Goal: Navigation & Orientation: Find specific page/section

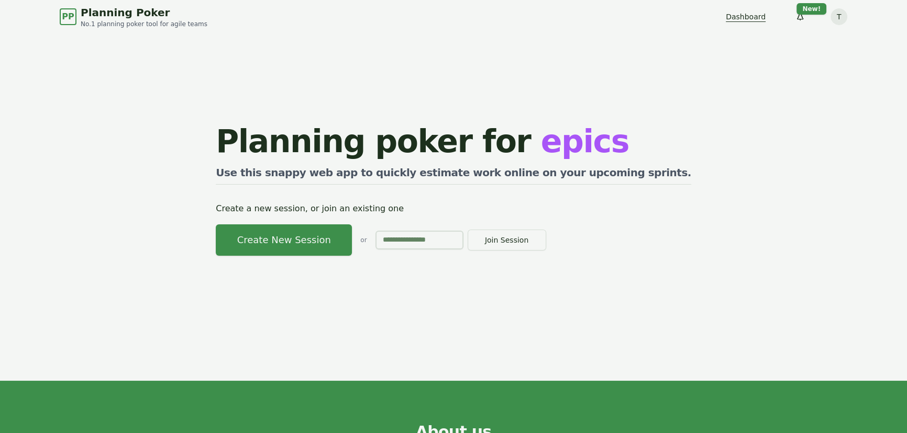
click at [749, 15] on link "Dashboard" at bounding box center [745, 17] width 40 height 10
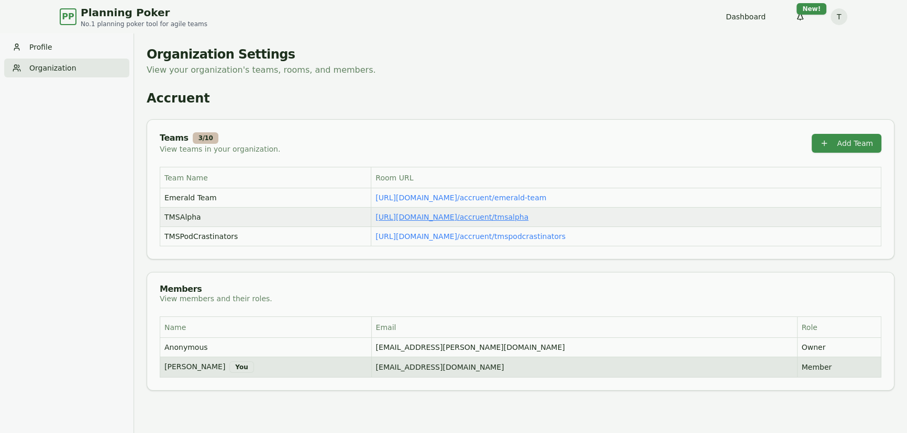
click at [389, 219] on link "https://planning-poker.com / accruent/tmsalpha" at bounding box center [451, 217] width 153 height 8
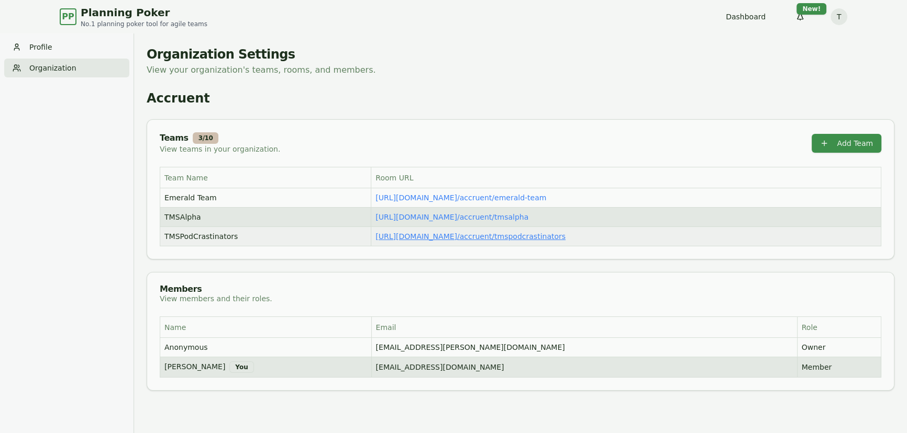
click at [398, 236] on link "https://planning-poker.com / accruent/tmspodcrastinators" at bounding box center [470, 236] width 190 height 8
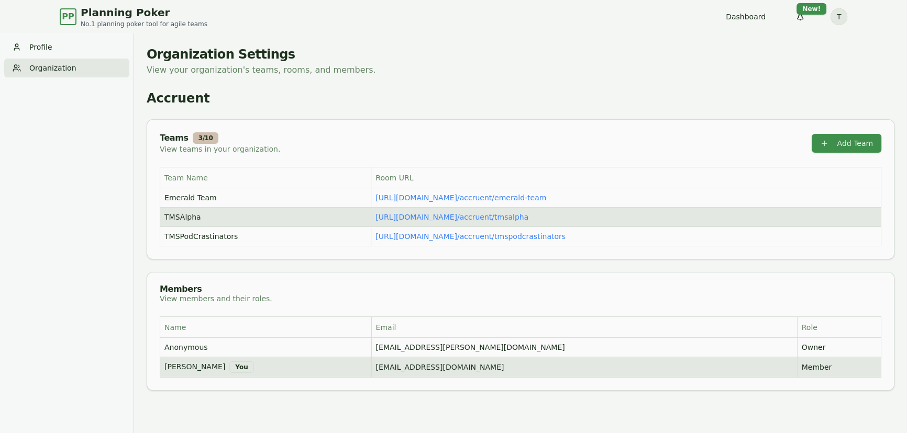
click at [837, 15] on html "PP Planning Poker No.1 planning poker tool for agile teams Dashboard Toggle the…" at bounding box center [453, 233] width 907 height 467
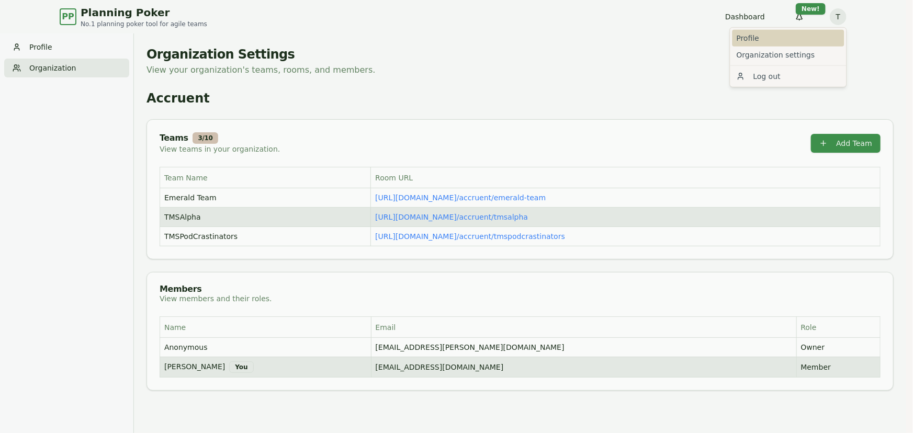
click at [753, 40] on link "Profile" at bounding box center [789, 38] width 112 height 17
